Goal: Transaction & Acquisition: Purchase product/service

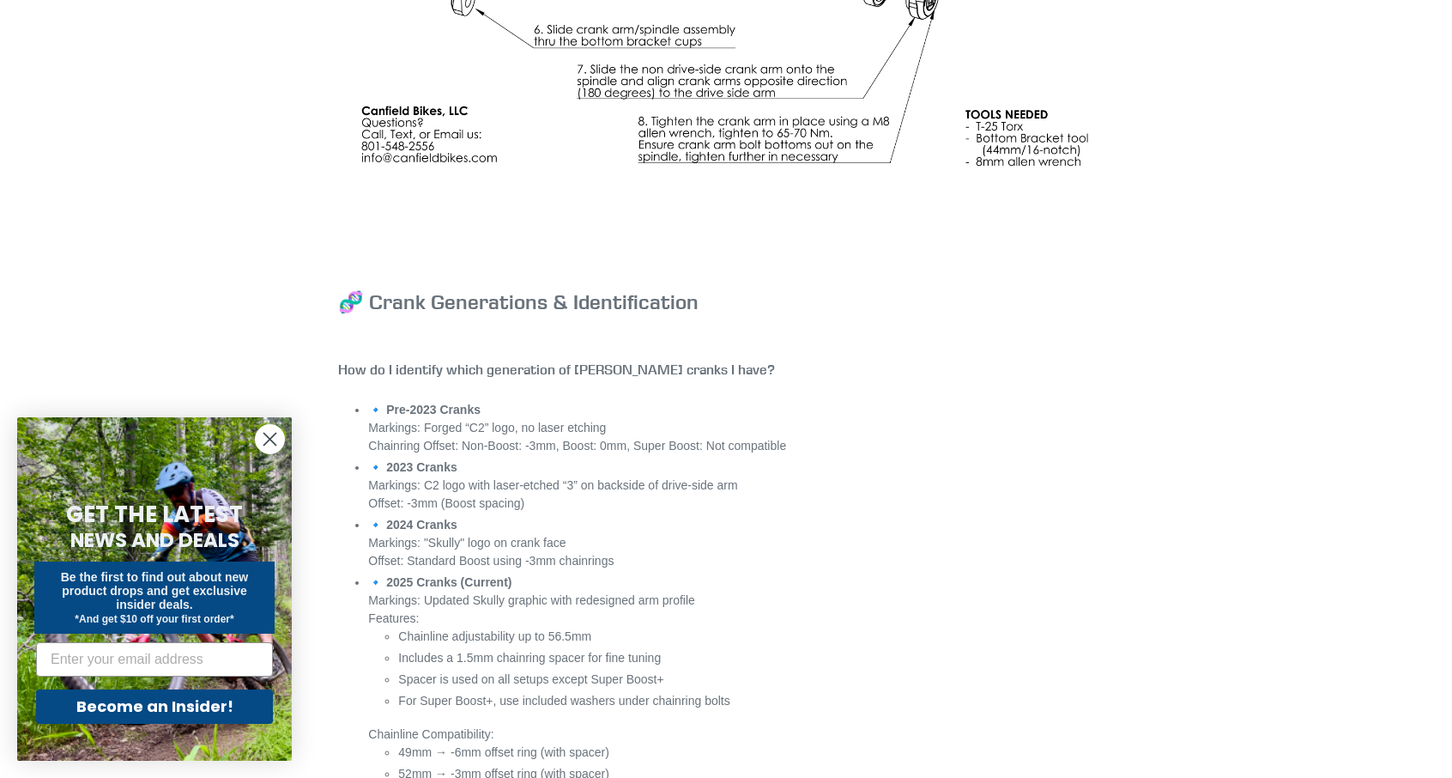
scroll to position [6070, 0]
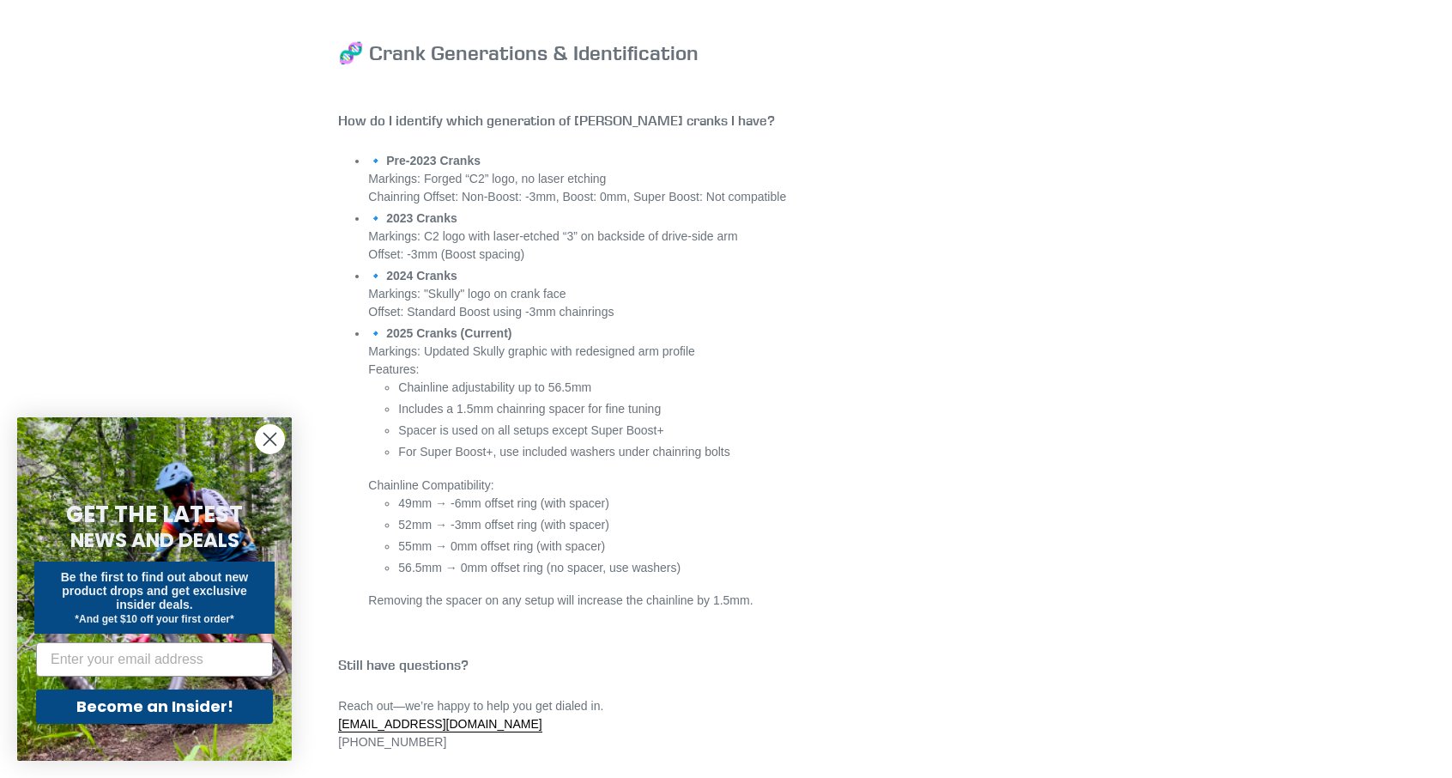
scroll to position [6328, 0]
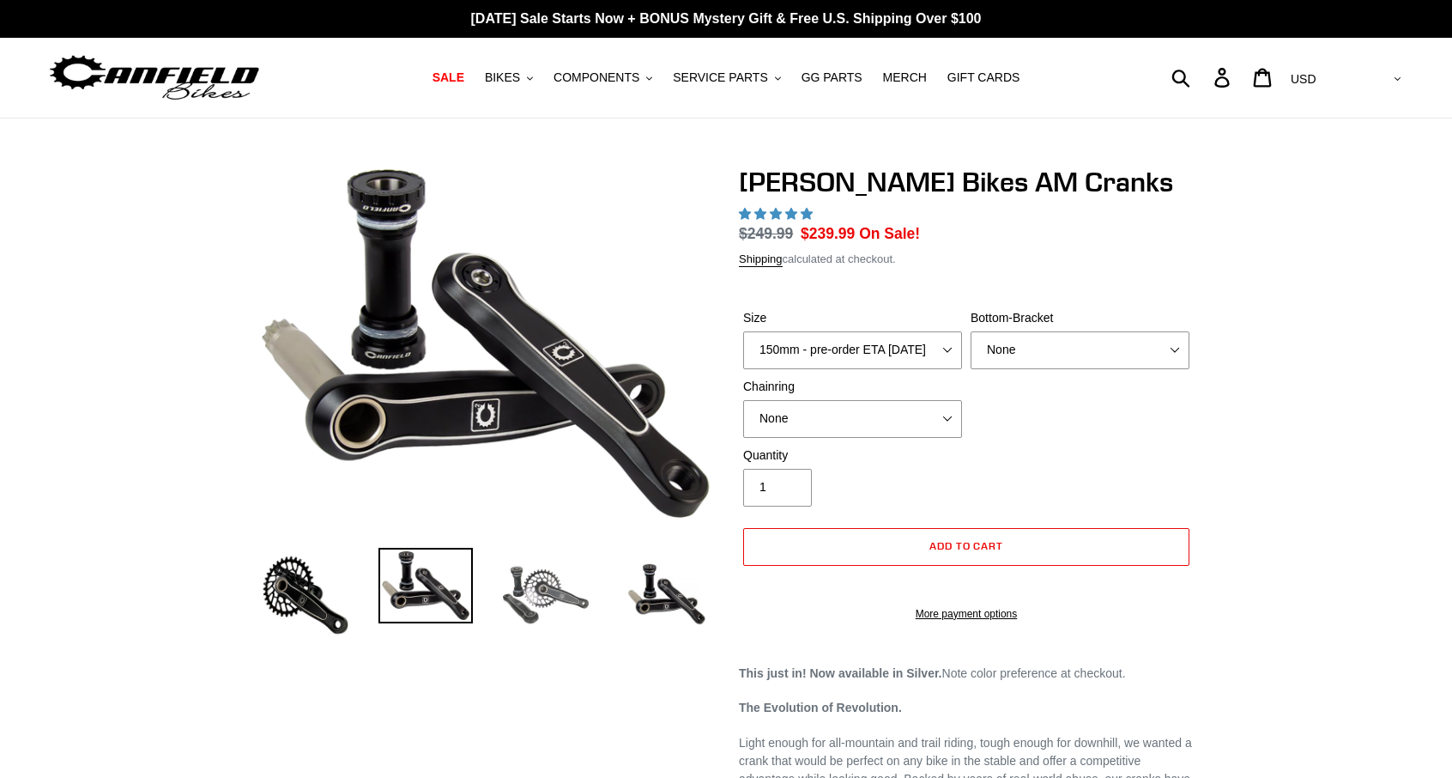
select select "highest-rating"
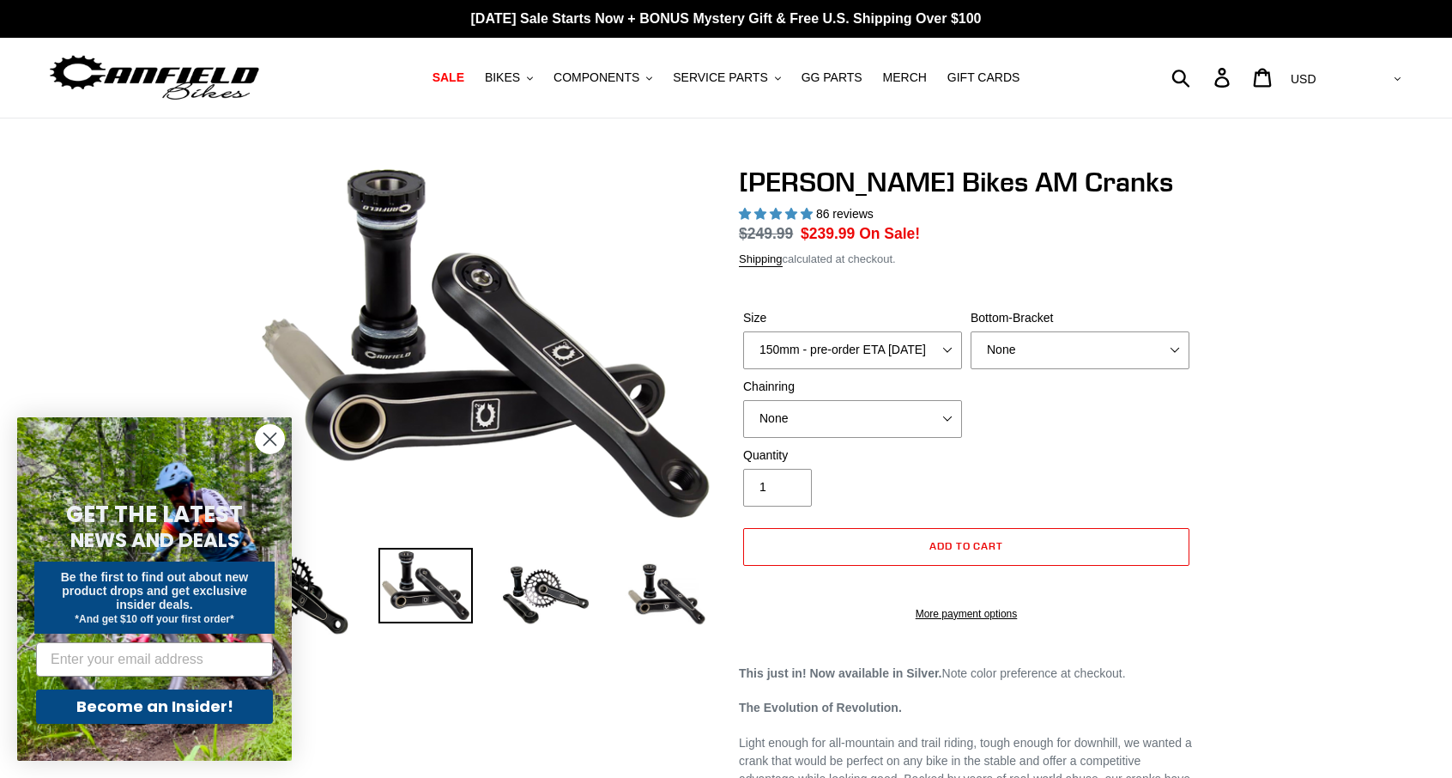
click at [304, 591] on div "Close dialog GET THE LATEST NEWS AND DEALS Be the first to find out about new p…" at bounding box center [154, 589] width 309 height 378
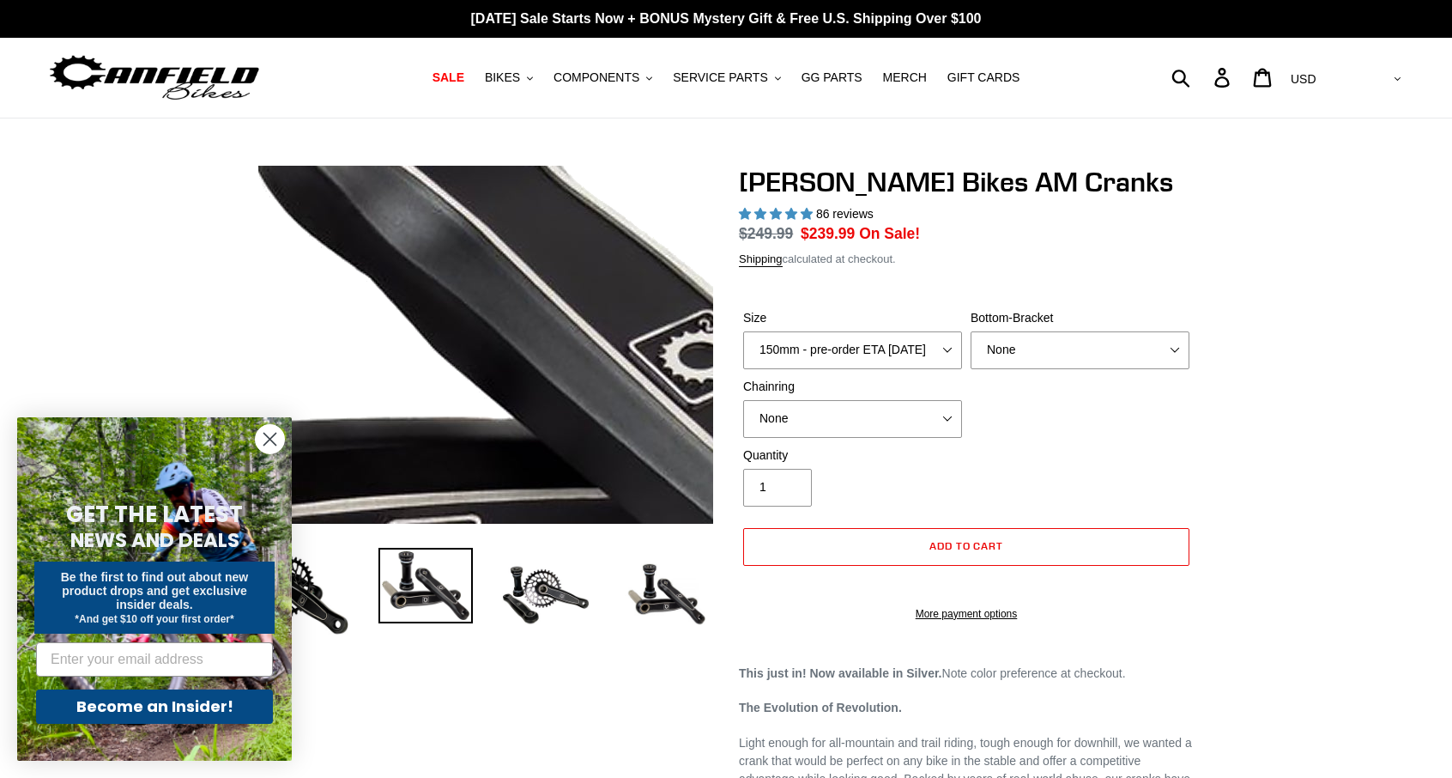
click at [509, 353] on img at bounding box center [432, 325] width 1543 height 1204
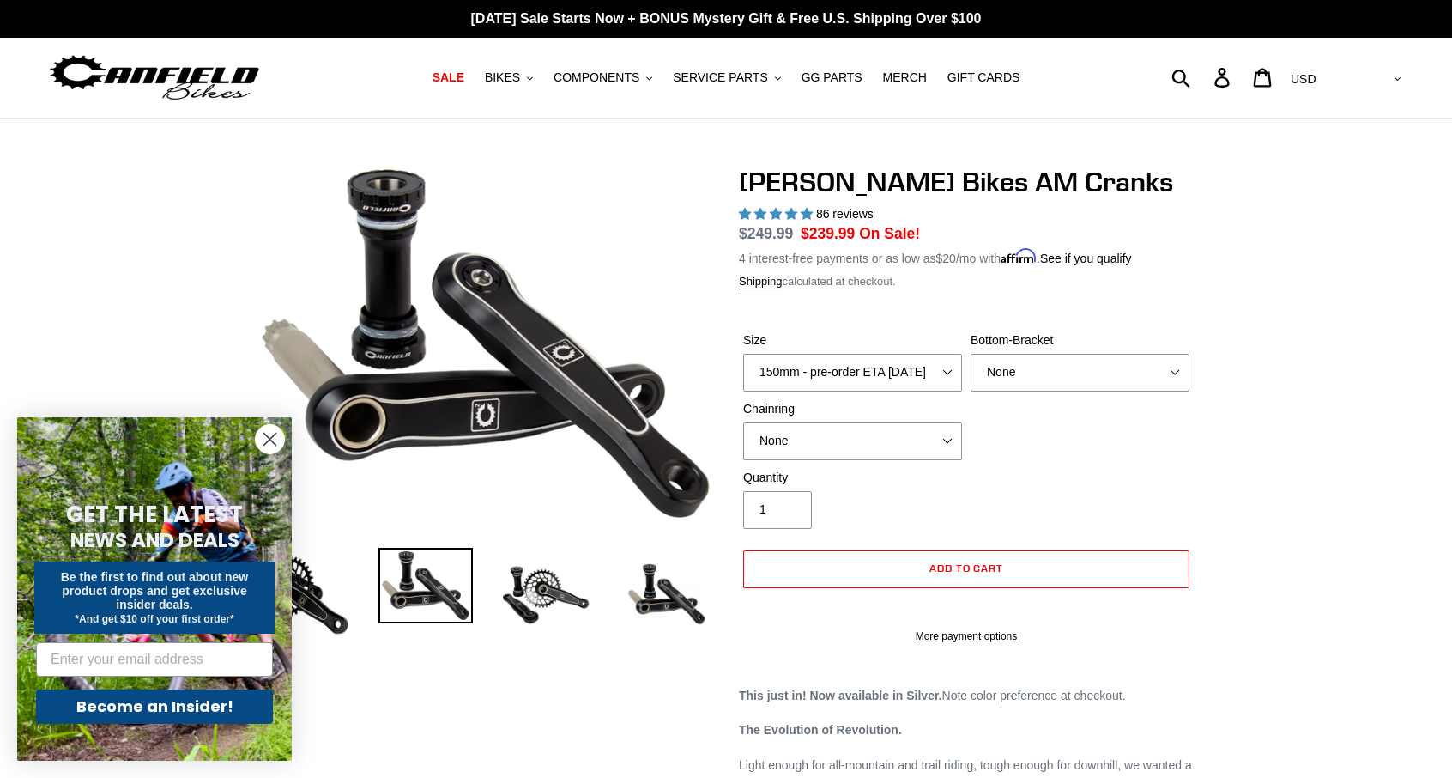
click at [266, 443] on icon "Close dialog" at bounding box center [270, 439] width 30 height 30
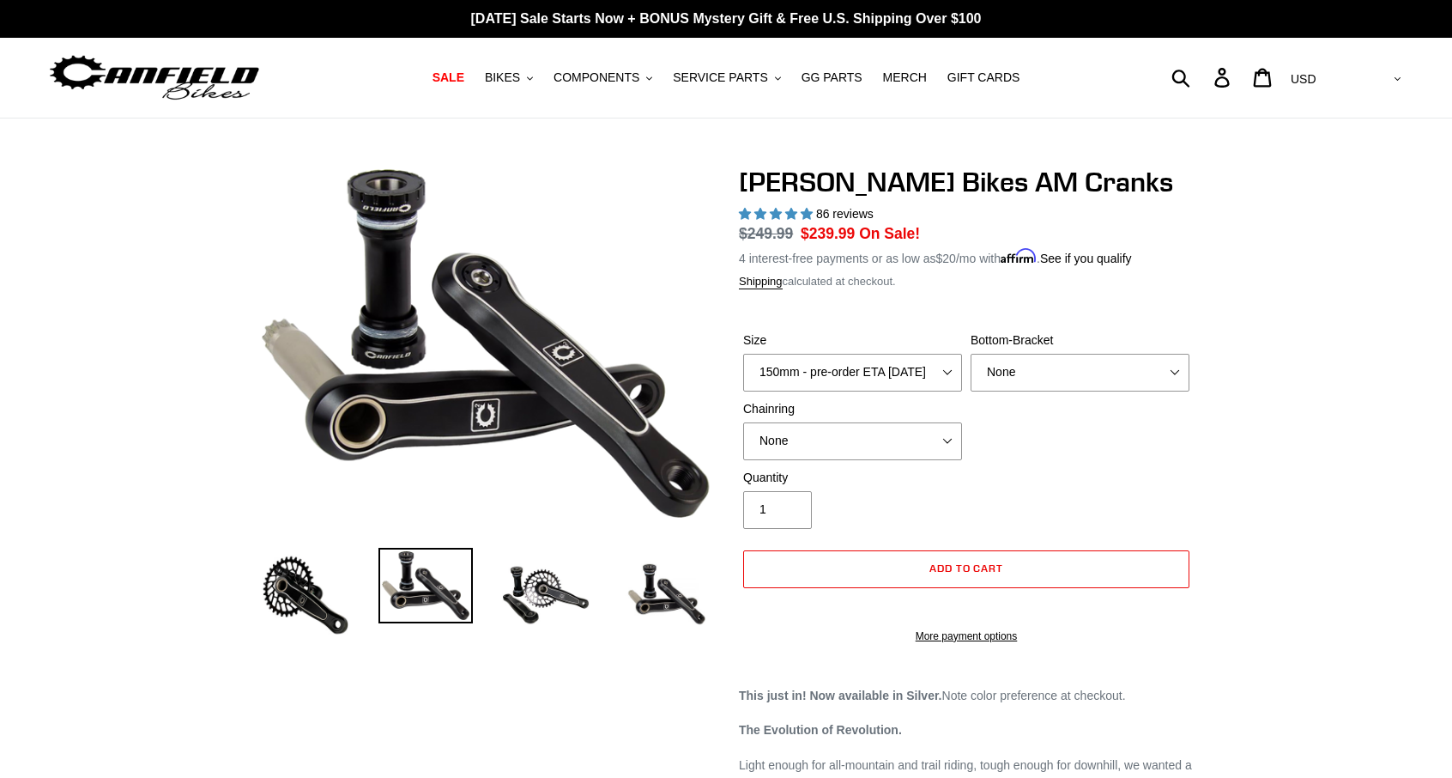
click at [429, 598] on img at bounding box center [426, 586] width 94 height 76
click at [532, 603] on img at bounding box center [546, 595] width 94 height 94
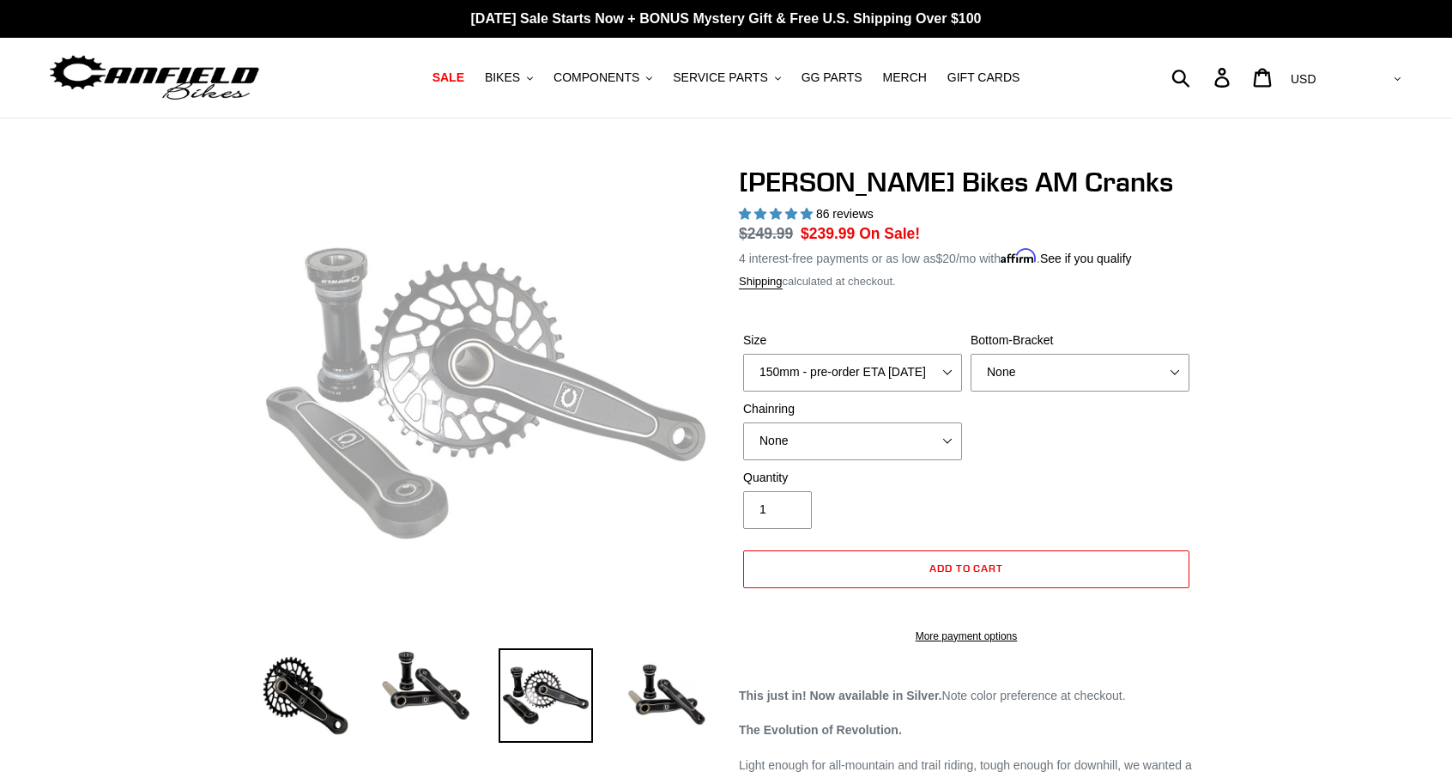
click at [532, 703] on img at bounding box center [546, 695] width 94 height 94
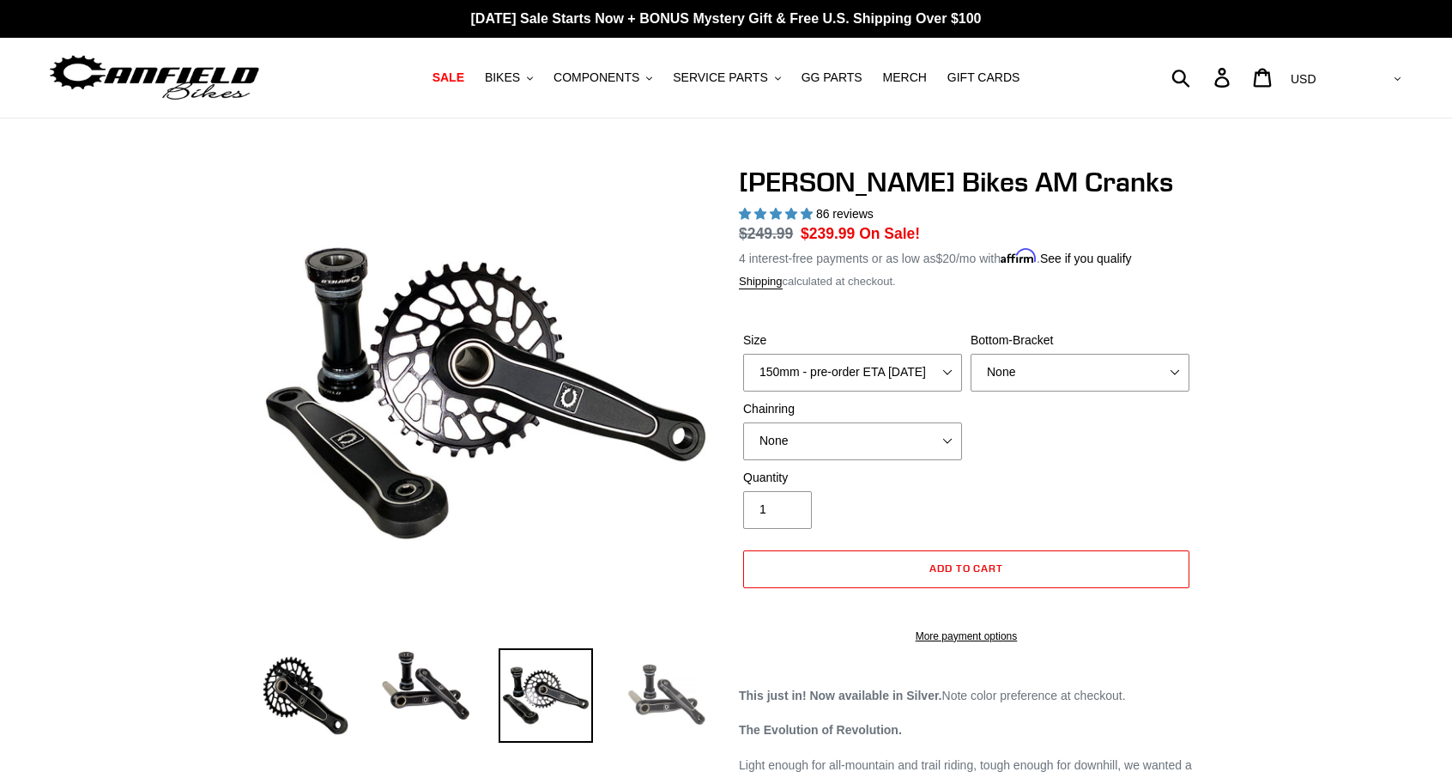
click at [677, 696] on img at bounding box center [666, 695] width 94 height 94
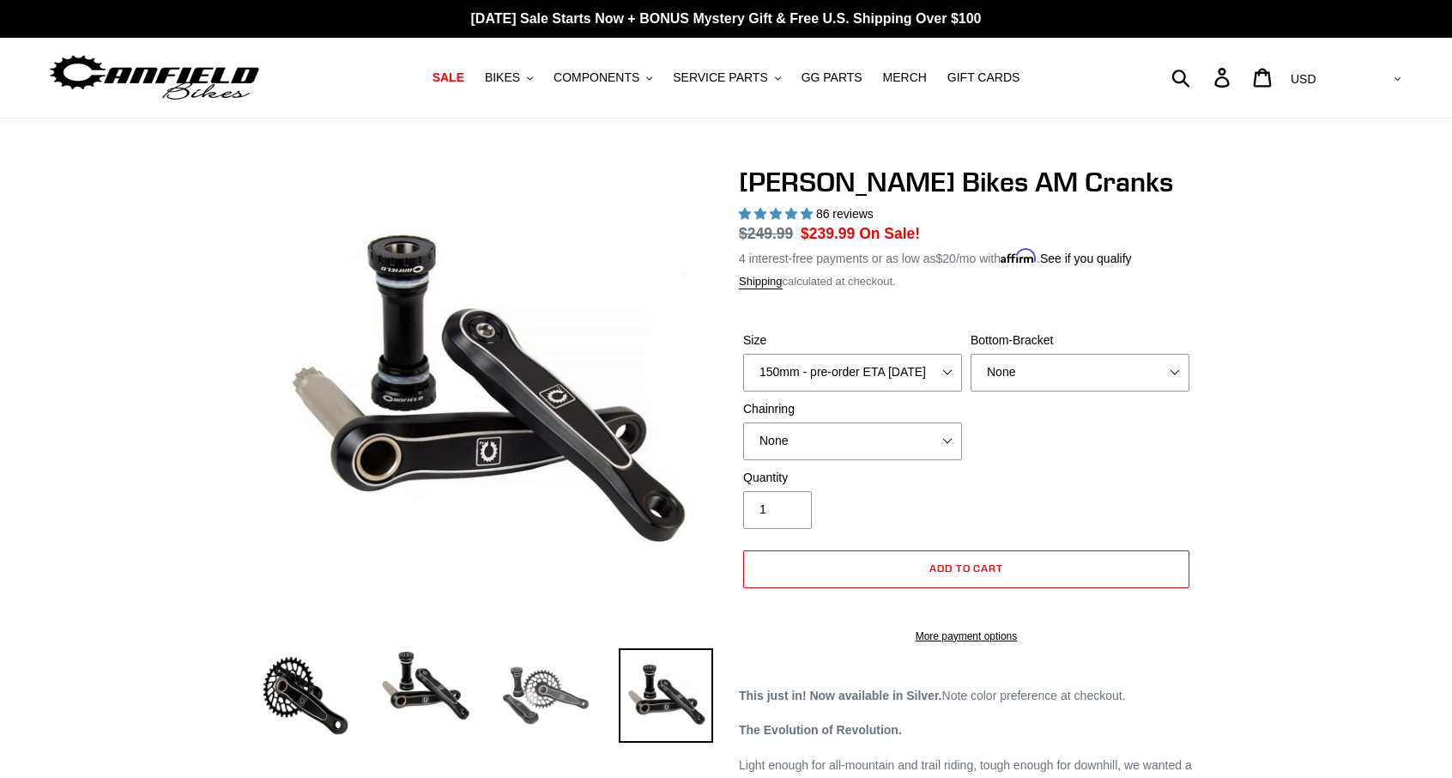
click at [569, 693] on img at bounding box center [546, 695] width 94 height 94
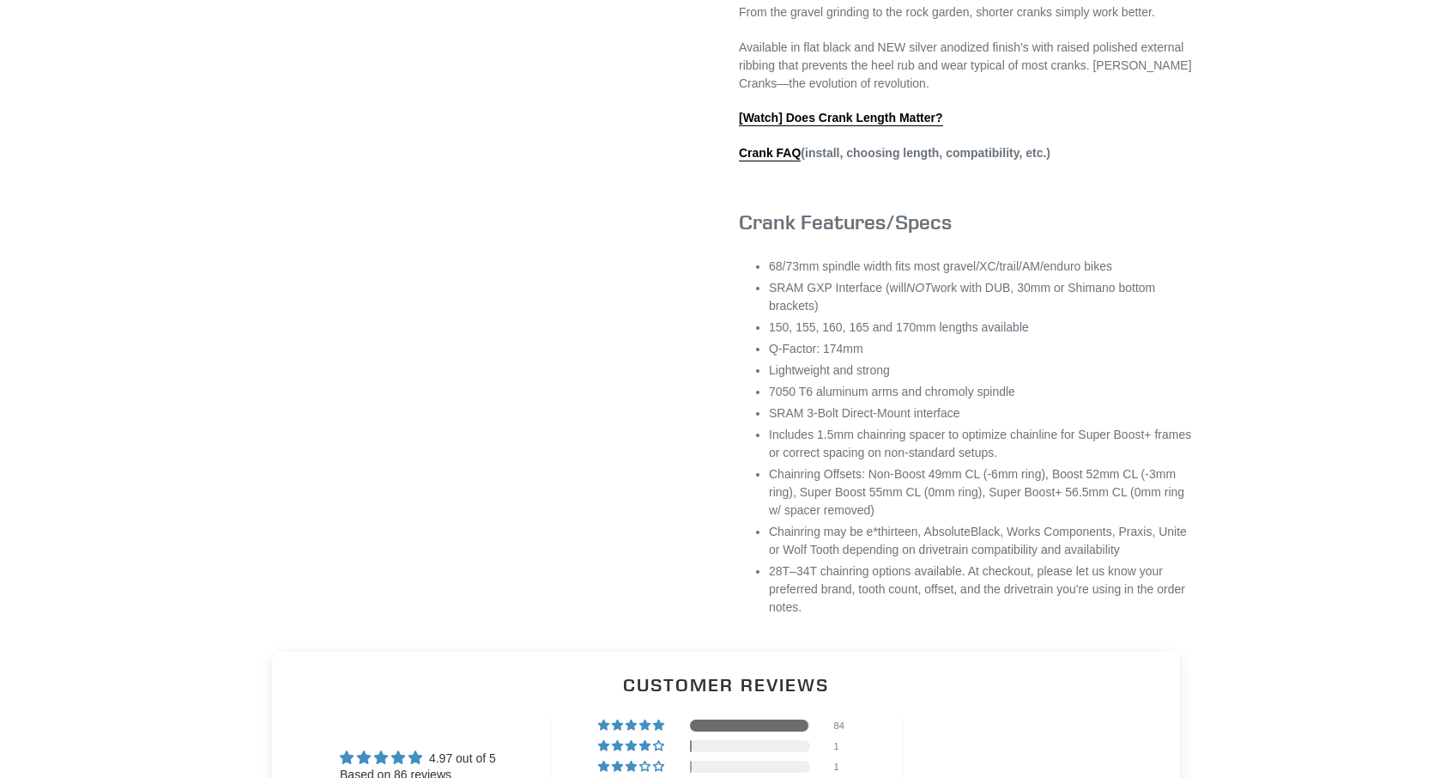
scroll to position [944, 0]
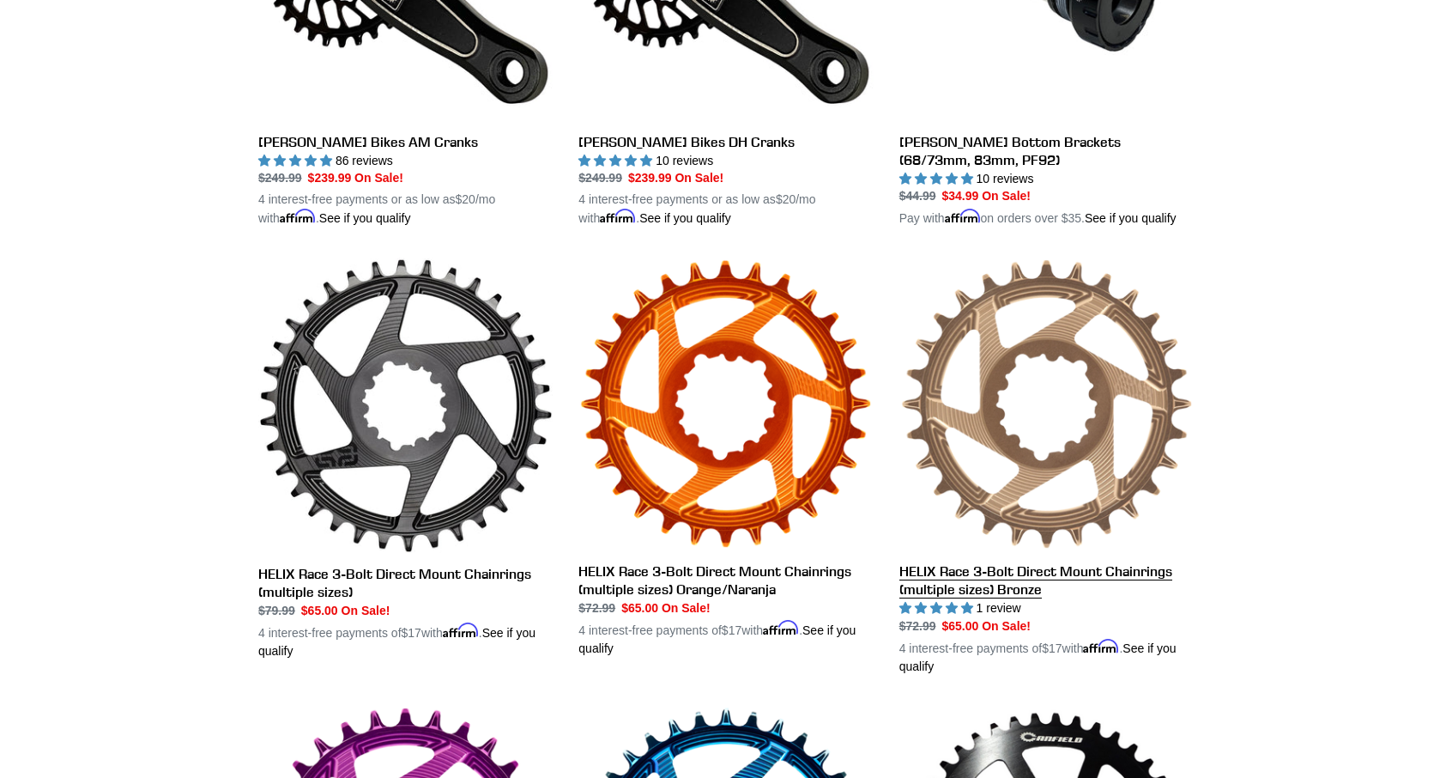
scroll to position [807, 0]
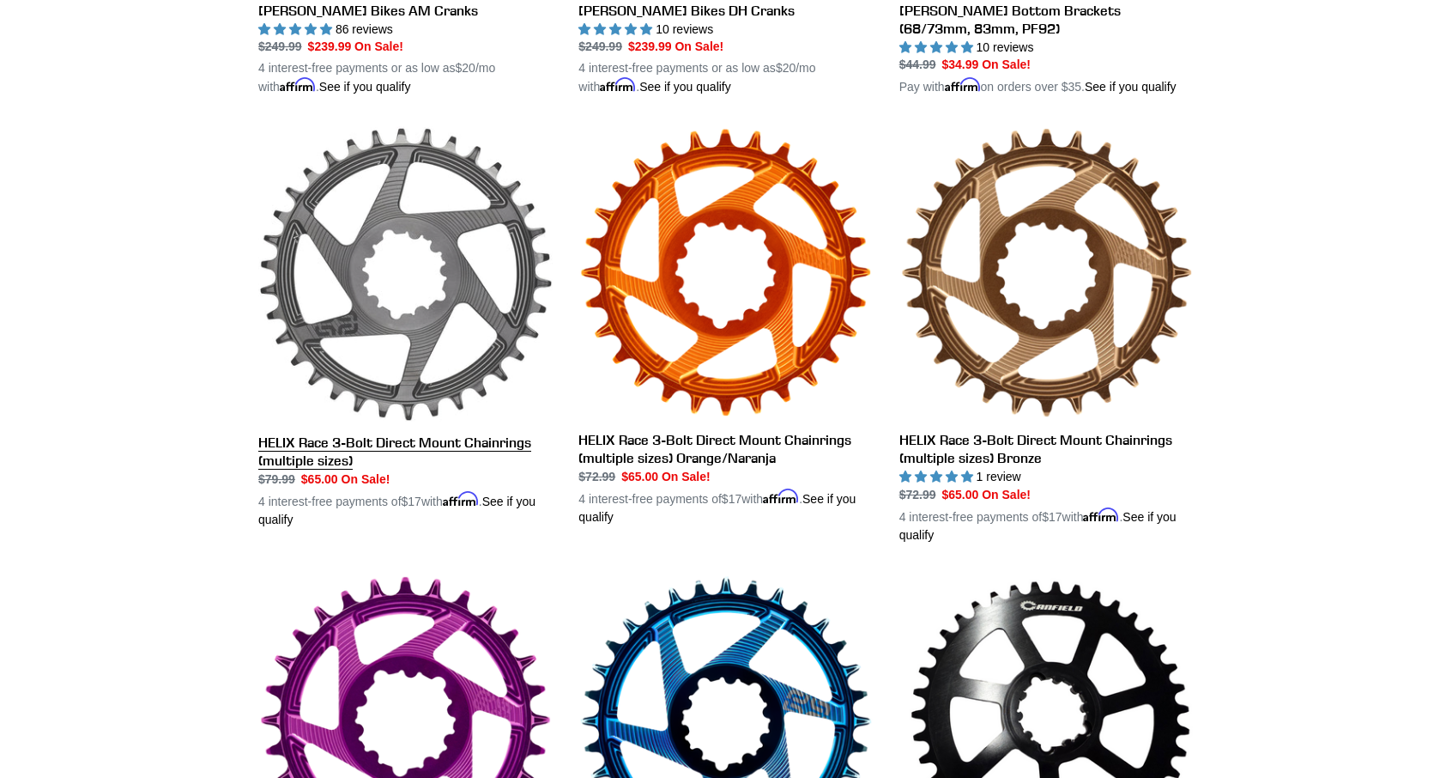
click at [456, 381] on link "HELIX Race 3-Bolt Direct Mount Chainrings (multiple sizes)" at bounding box center [405, 327] width 294 height 402
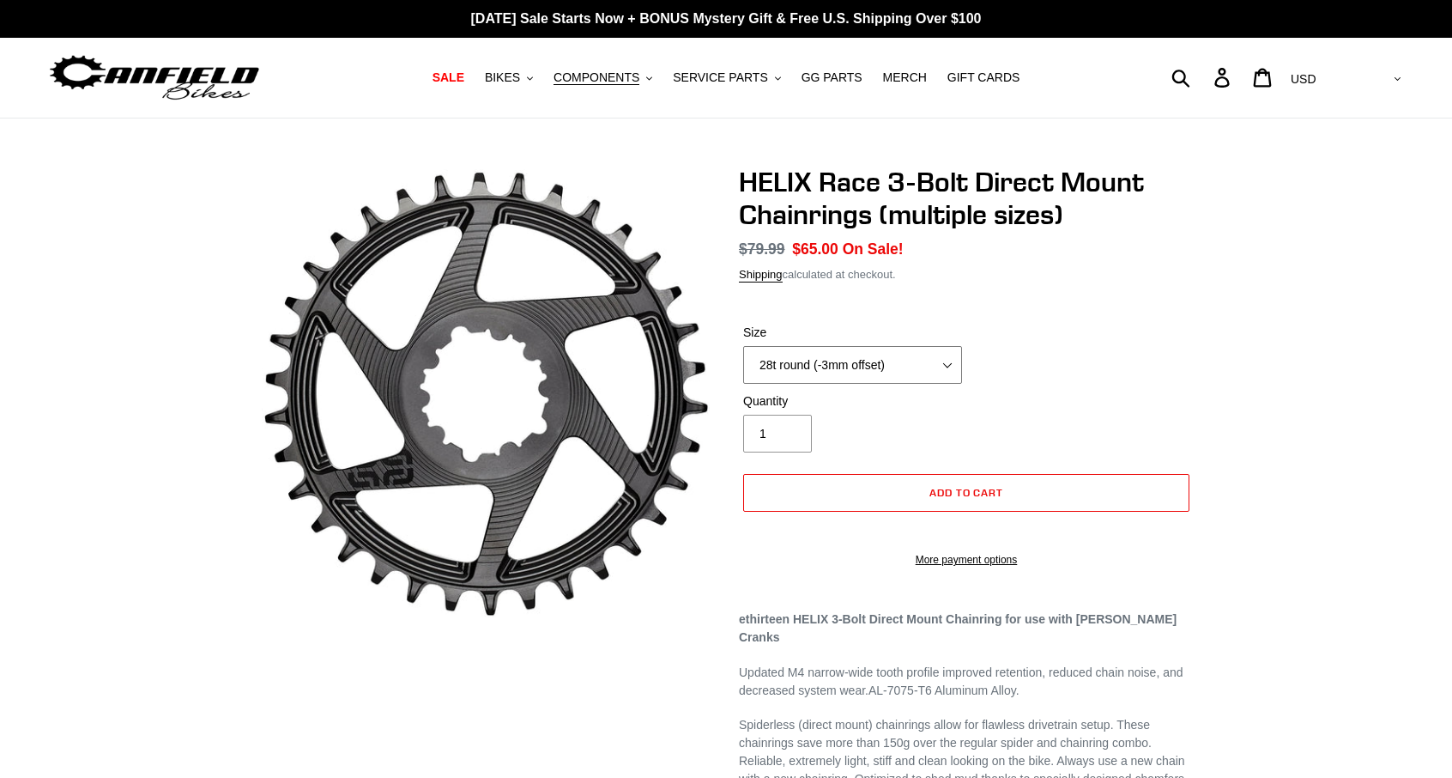
click at [948, 363] on select "28t round (-3mm offset) 30t round (-3mm offset) 32t round (-3mm offset) 34t rou…" at bounding box center [852, 365] width 219 height 38
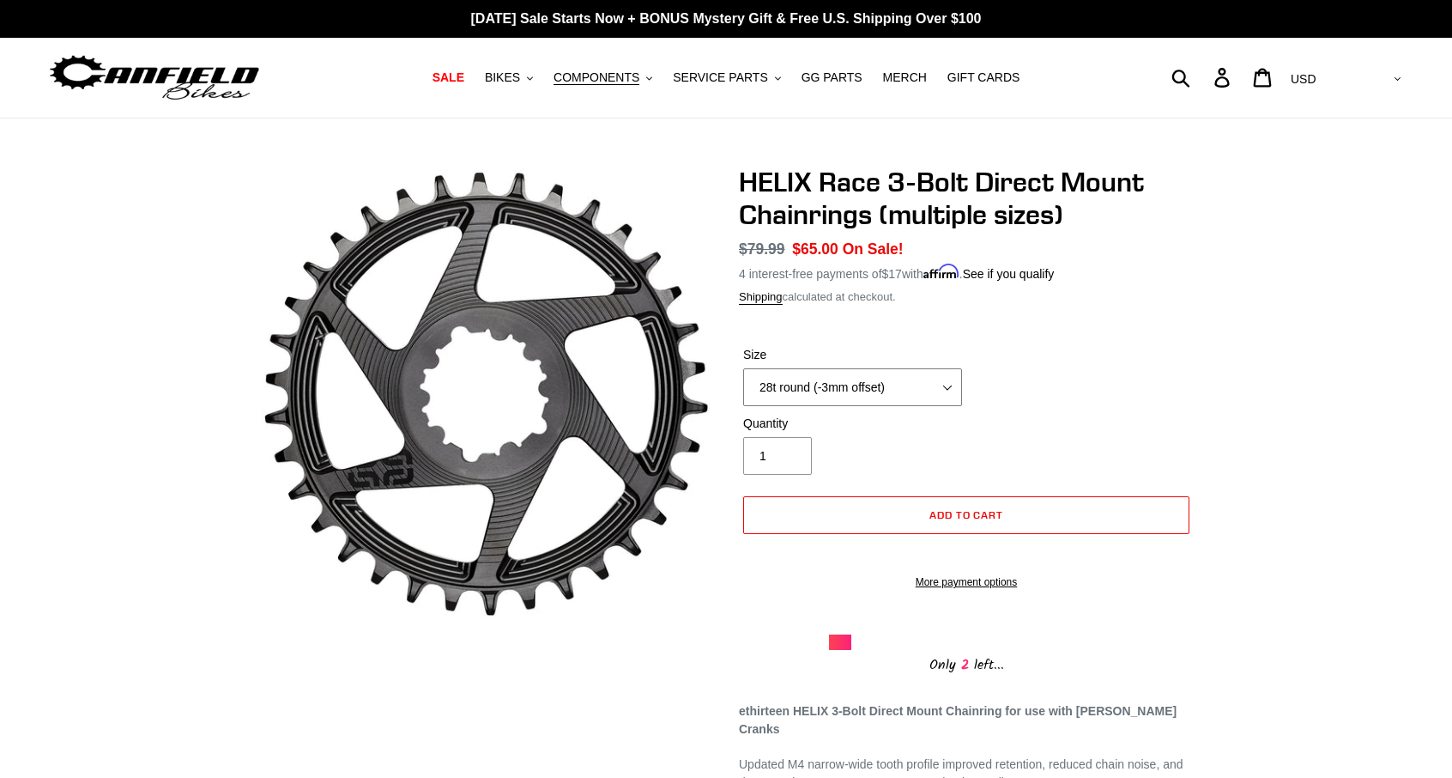
select select "30t round (-3mm offset)"
click at [743, 368] on select "28t round (-3mm offset) 30t round (-3mm offset) 32t round (-3mm offset) 34t rou…" at bounding box center [852, 387] width 219 height 38
click at [1174, 394] on div "Size 28t round (-3mm offset) 30t round (-3mm offset) 32t round (-3mm offset) 34…" at bounding box center [966, 380] width 455 height 69
click at [943, 523] on button "Add to cart" at bounding box center [966, 515] width 446 height 38
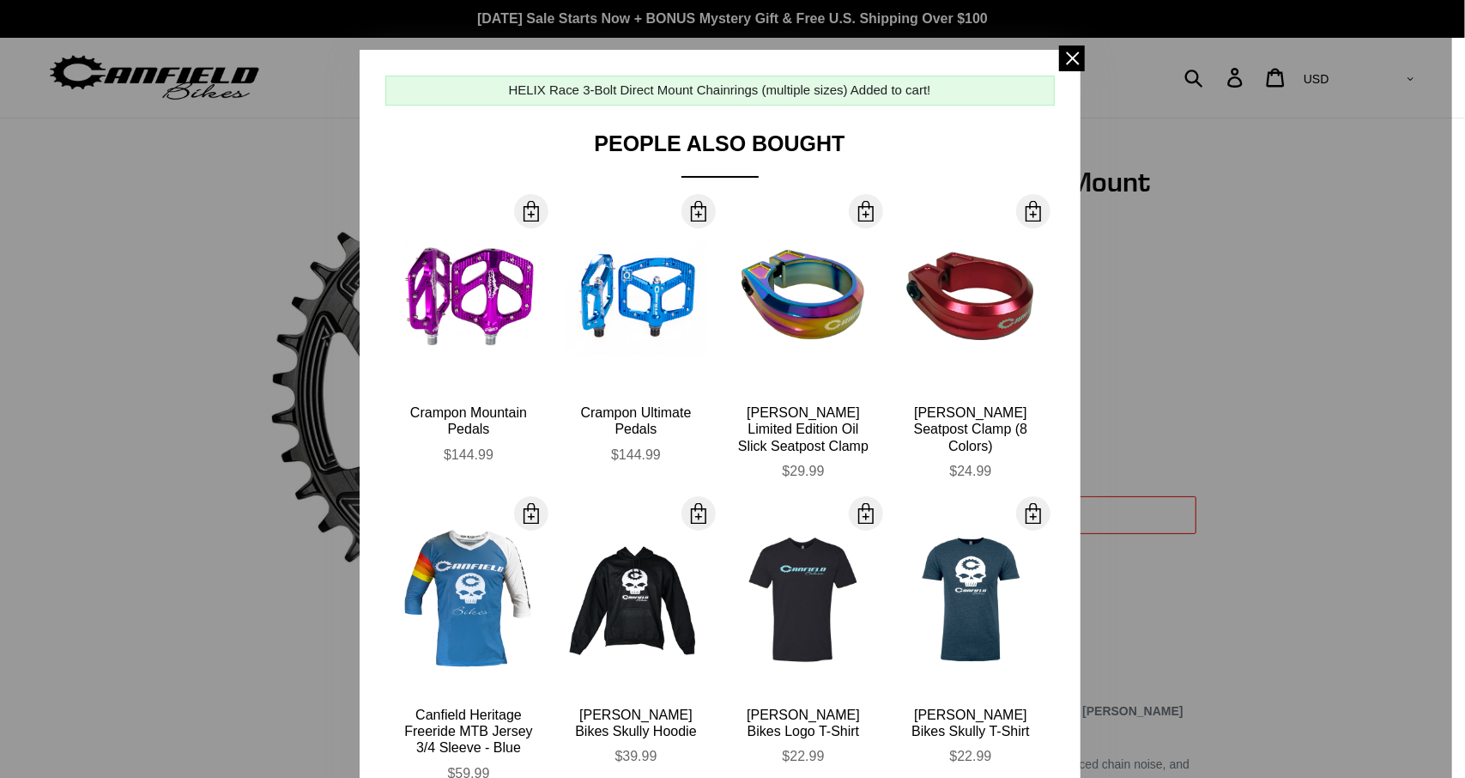
click at [1068, 50] on span at bounding box center [1072, 58] width 26 height 26
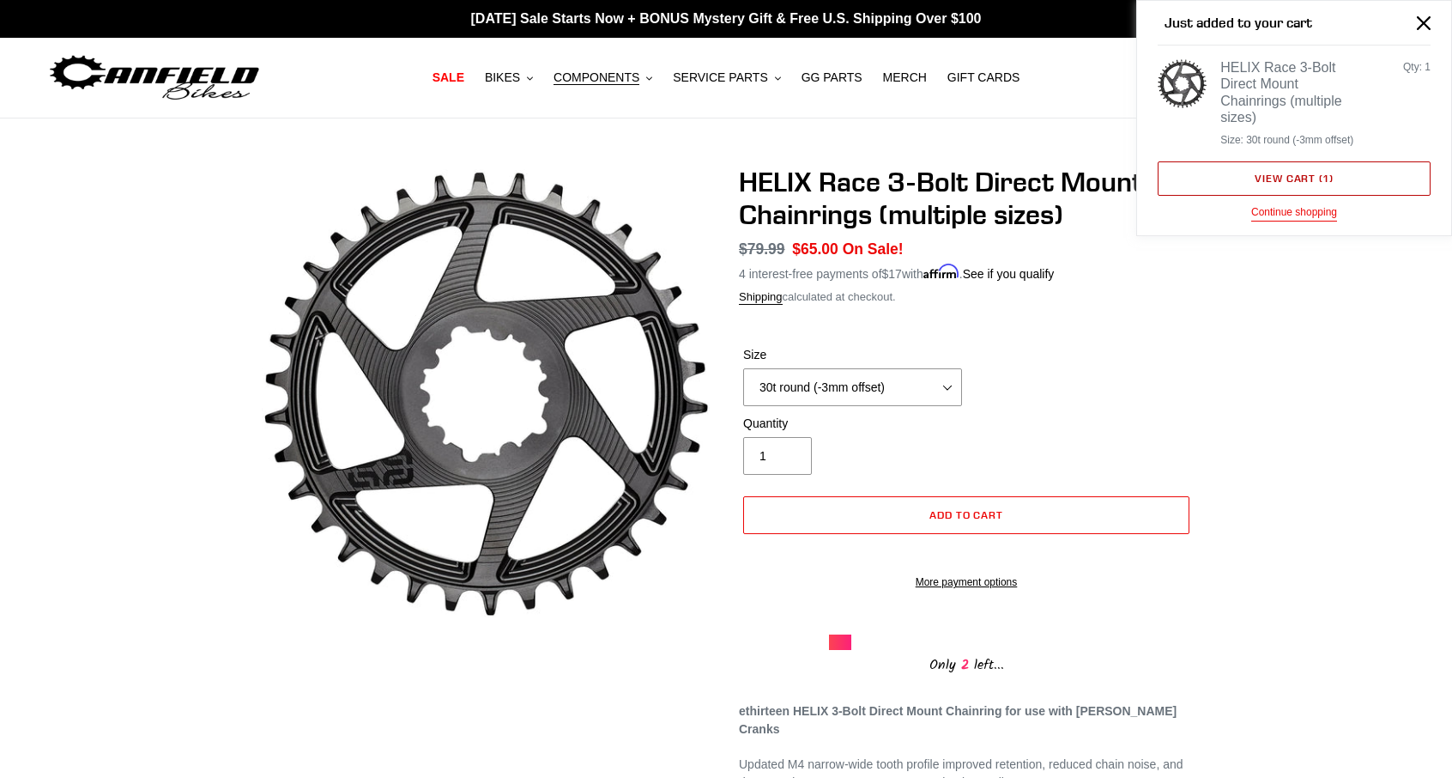
click at [1317, 174] on link "View cart ( 1 )" at bounding box center [1294, 178] width 273 height 34
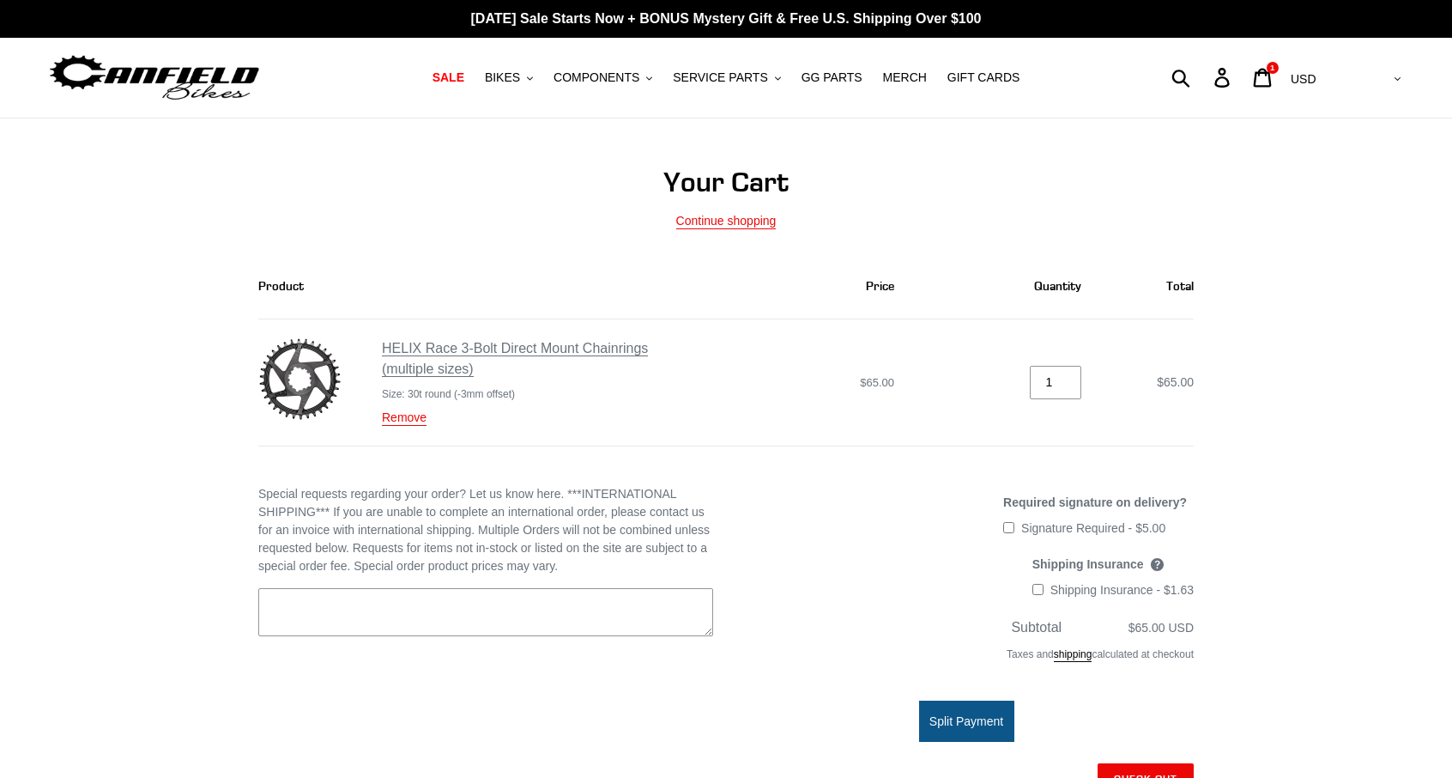
drag, startPoint x: 497, startPoint y: 370, endPoint x: 444, endPoint y: 363, distance: 53.7
click at [444, 363] on div "HELIX Race 3-Bolt Direct Mount Chainrings (multiple sizes)" at bounding box center [521, 358] width 279 height 41
drag, startPoint x: 680, startPoint y: 348, endPoint x: 465, endPoint y: 348, distance: 214.6
click at [465, 348] on tr "HELIX Race 3-Bolt Direct Mount Chainrings (multiple sizes) Size: 30t round (-3m…" at bounding box center [726, 382] width 936 height 127
click at [545, 377] on div "HELIX Race 3-Bolt Direct Mount Chainrings (multiple sizes)" at bounding box center [521, 358] width 279 height 41
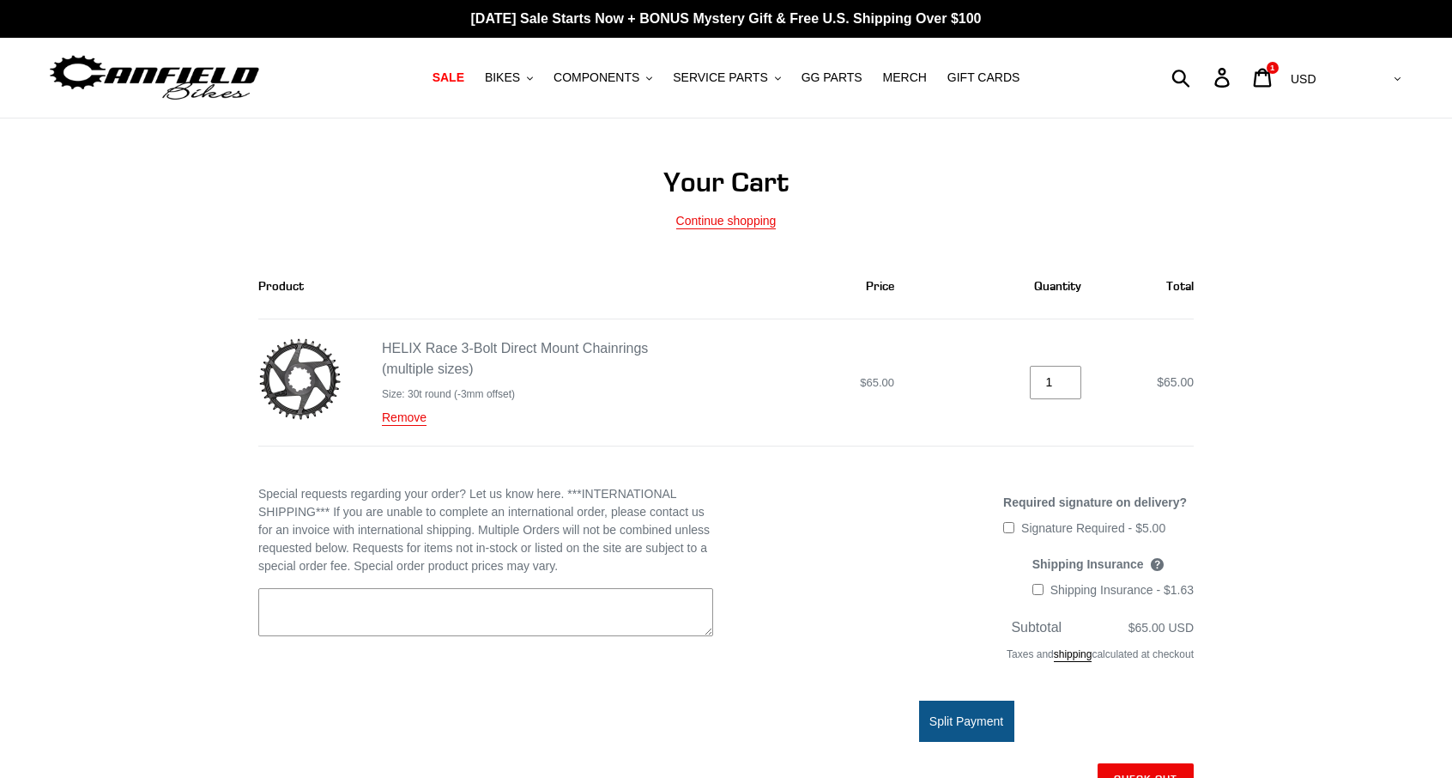
click at [382, 340] on div "HELIX Race 3-Bolt Direct Mount Chainrings (multiple sizes)" at bounding box center [521, 358] width 279 height 41
drag, startPoint x: 369, startPoint y: 342, endPoint x: 667, endPoint y: 339, distance: 297.9
click at [667, 339] on td "HELIX Race 3-Bolt Direct Mount Chainrings (multiple sizes) Size: 30t round (-3m…" at bounding box center [468, 382] width 421 height 127
